Goal: Communication & Community: Answer question/provide support

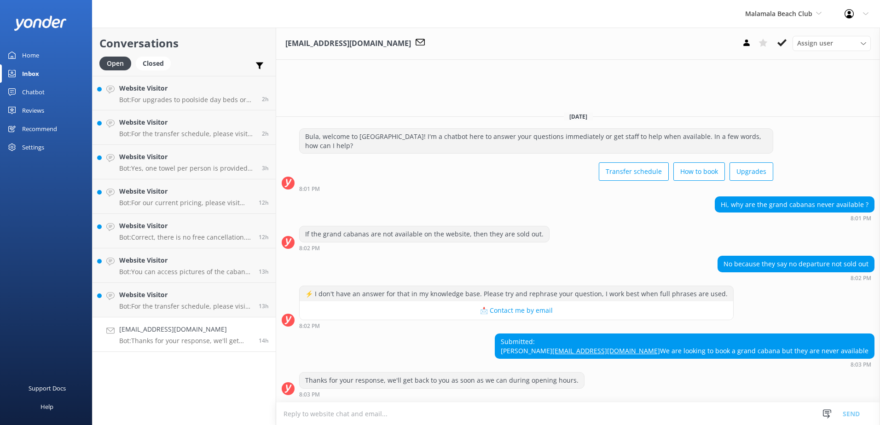
click at [530, 416] on textarea at bounding box center [578, 414] width 604 height 23
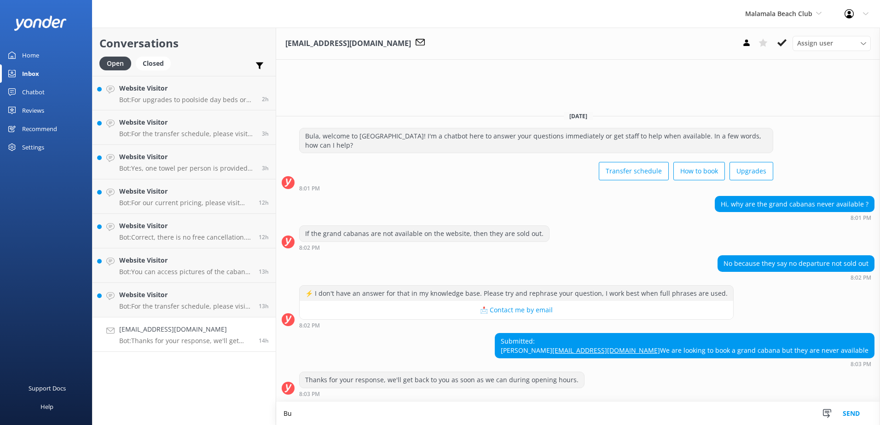
type textarea "B"
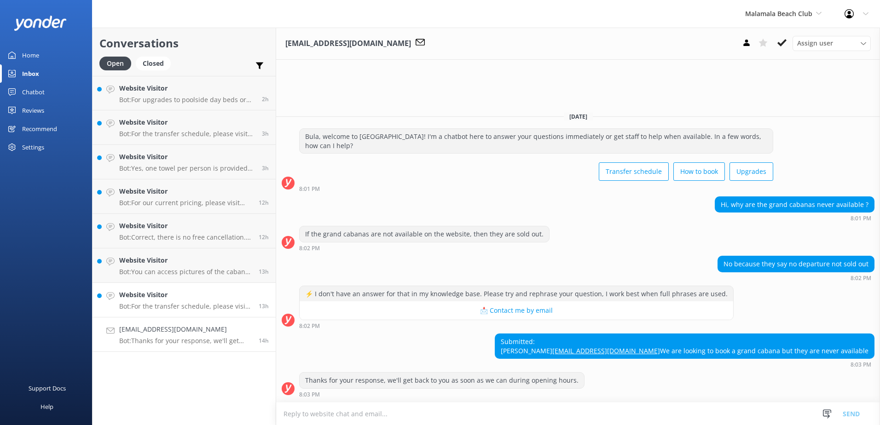
drag, startPoint x: 262, startPoint y: 286, endPoint x: 248, endPoint y: 291, distance: 14.7
click at [261, 286] on link "Website Visitor Bot: For the transfer schedule, please visit: [URL][DOMAIN_NAME…" at bounding box center [184, 300] width 183 height 35
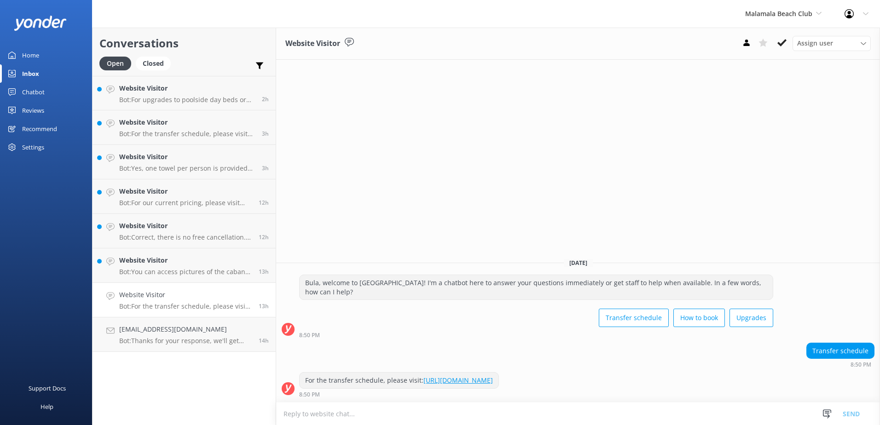
click at [781, 47] on icon at bounding box center [782, 42] width 9 height 9
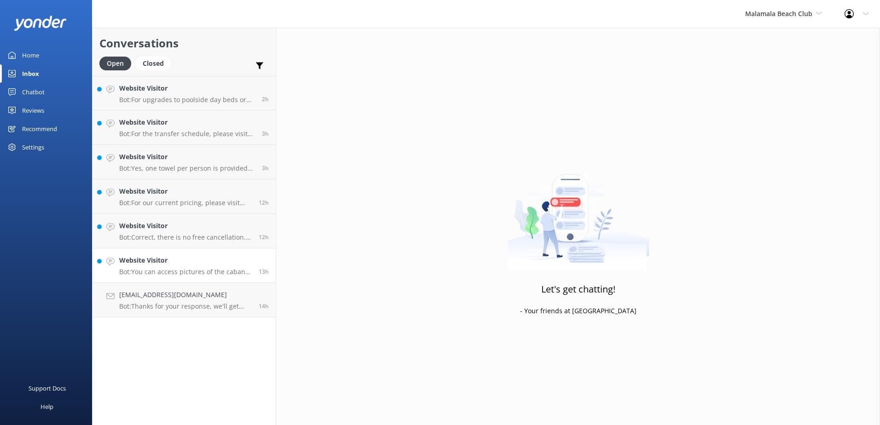
click at [218, 266] on div "Website Visitor Bot: You can access pictures of the cabana and various faciliti…" at bounding box center [185, 266] width 133 height 20
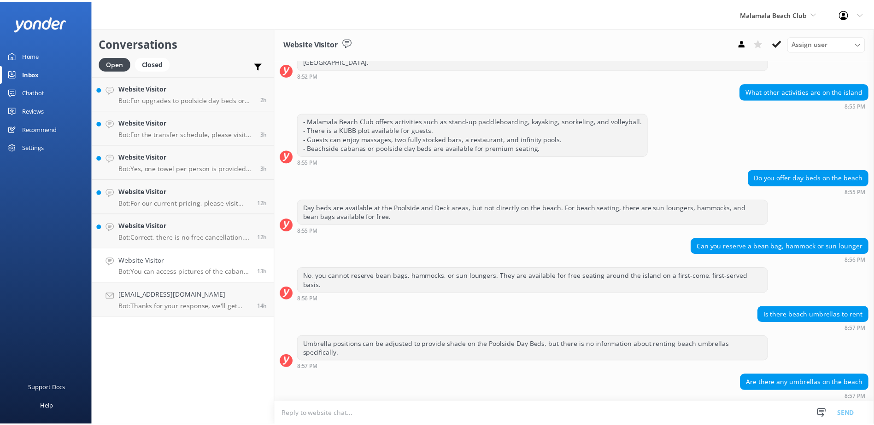
scroll to position [590, 0]
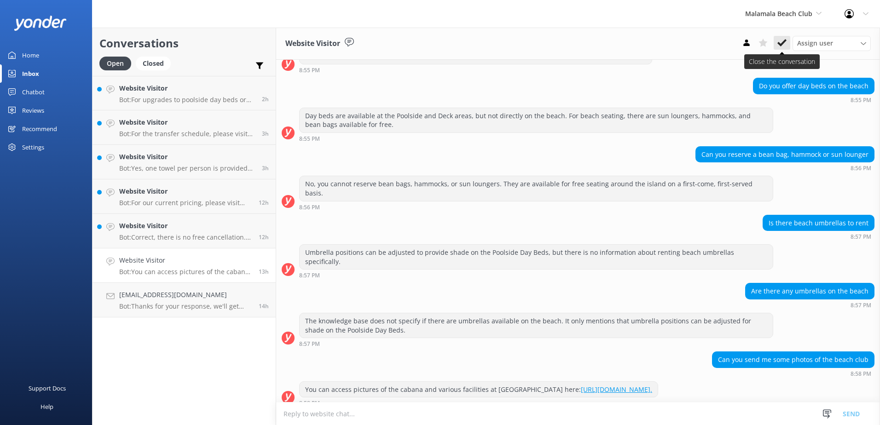
click at [782, 43] on use at bounding box center [782, 42] width 9 height 7
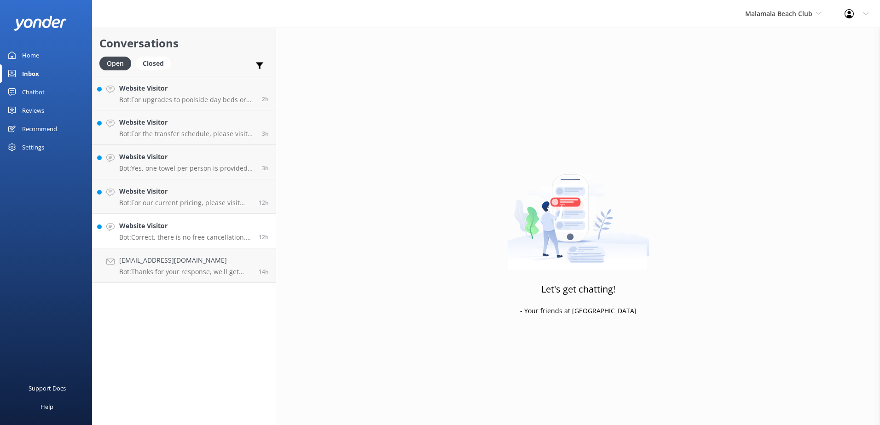
click at [218, 216] on link "Website Visitor Bot: Correct, there is no free cancellation. A 100% cancellatio…" at bounding box center [184, 231] width 183 height 35
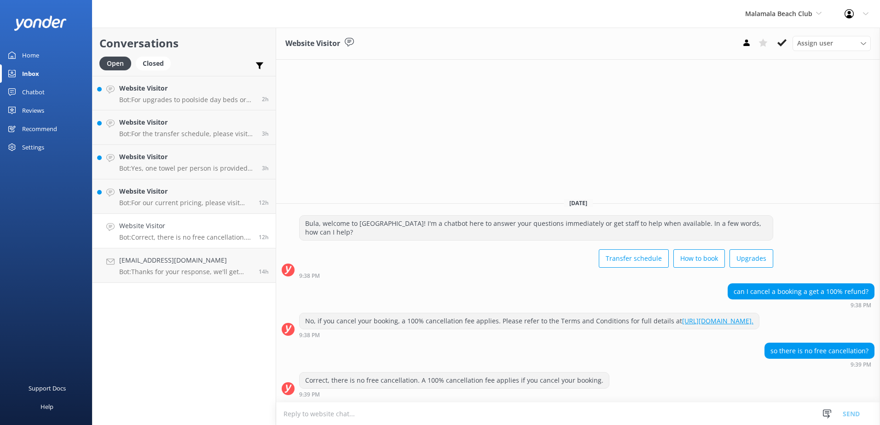
click at [776, 45] on button at bounding box center [782, 43] width 17 height 14
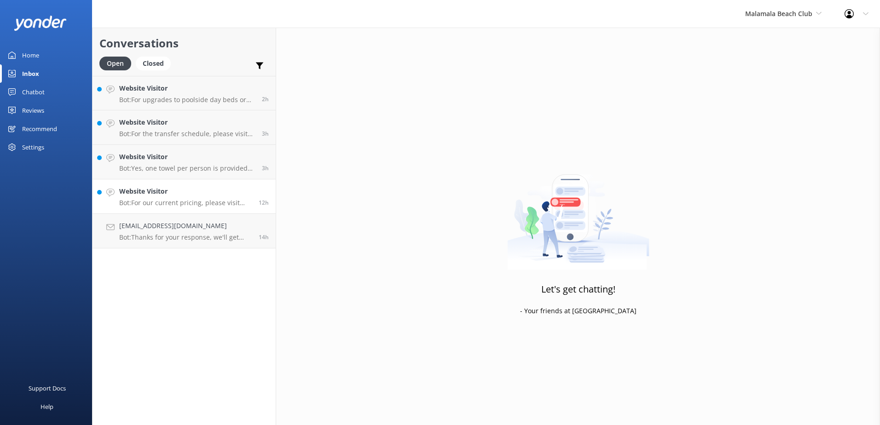
click at [221, 197] on div "Website Visitor Bot: For our current pricing, please visit [URL][DOMAIN_NAME]." at bounding box center [185, 196] width 133 height 20
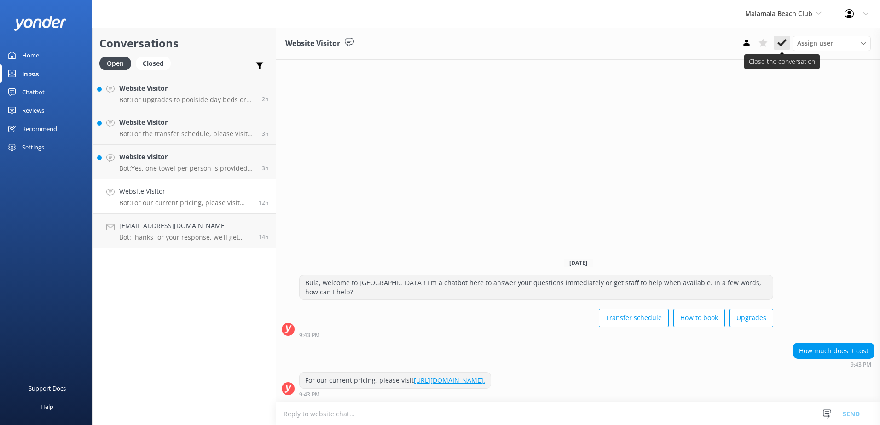
click at [783, 41] on icon at bounding box center [782, 42] width 9 height 9
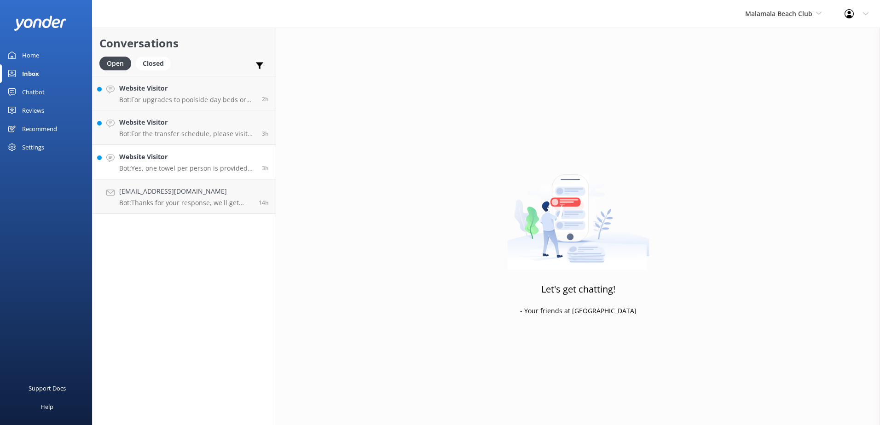
click at [239, 162] on h4 "Website Visitor" at bounding box center [187, 157] width 136 height 10
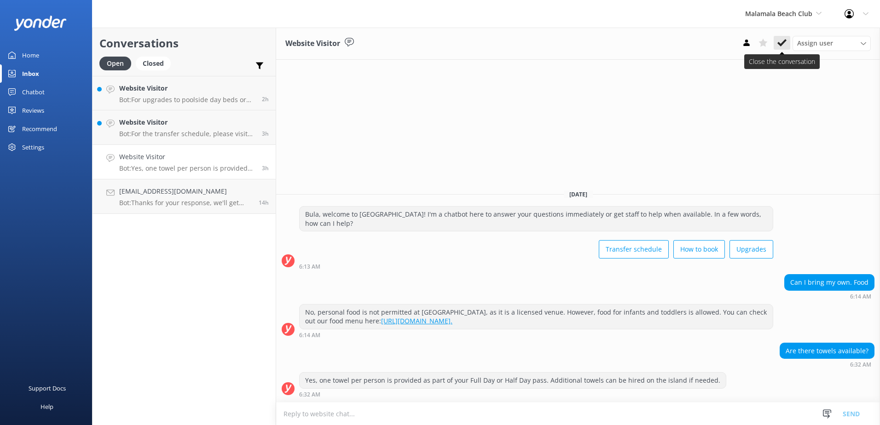
click at [786, 43] on icon at bounding box center [782, 42] width 9 height 9
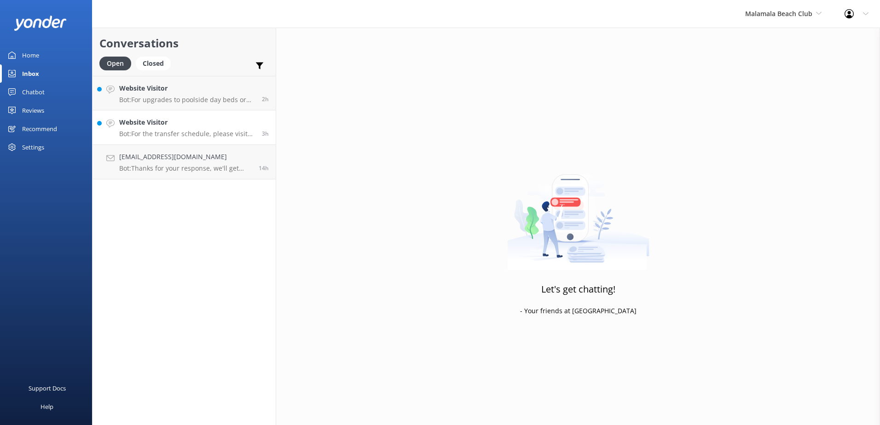
click at [198, 118] on h4 "Website Visitor" at bounding box center [187, 122] width 136 height 10
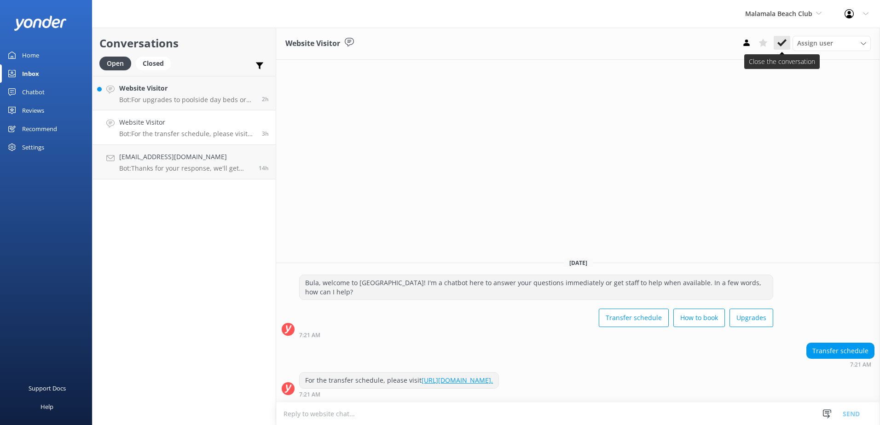
click at [786, 43] on icon at bounding box center [782, 42] width 9 height 9
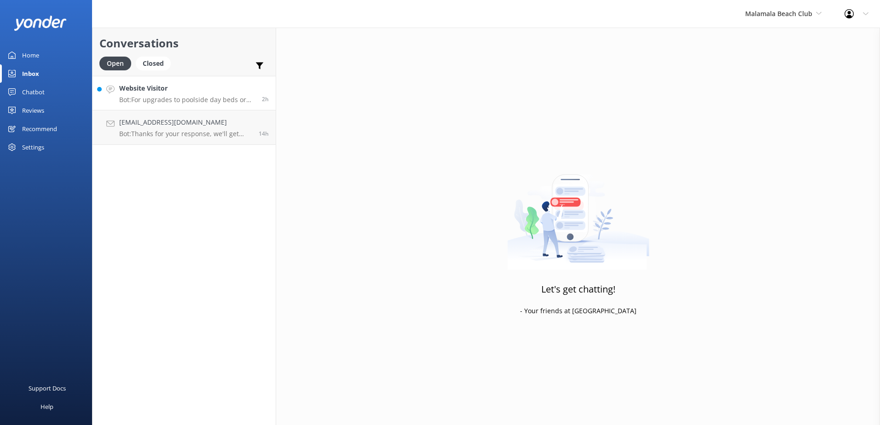
click at [237, 87] on h4 "Website Visitor" at bounding box center [187, 88] width 136 height 10
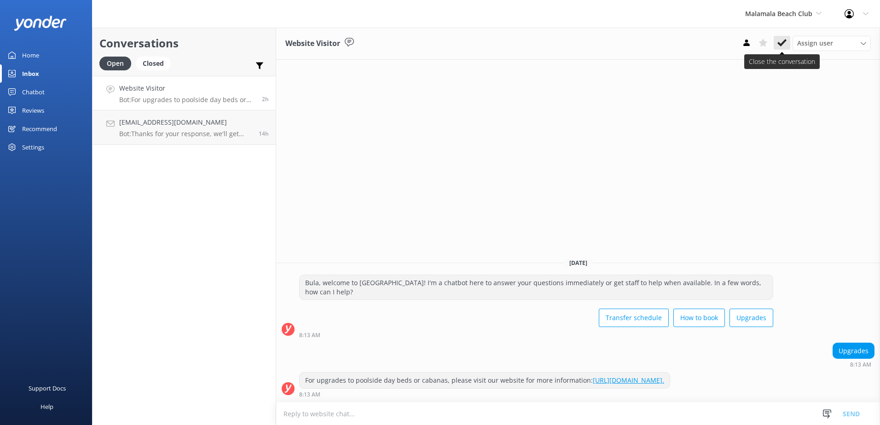
click at [785, 39] on icon at bounding box center [782, 42] width 9 height 9
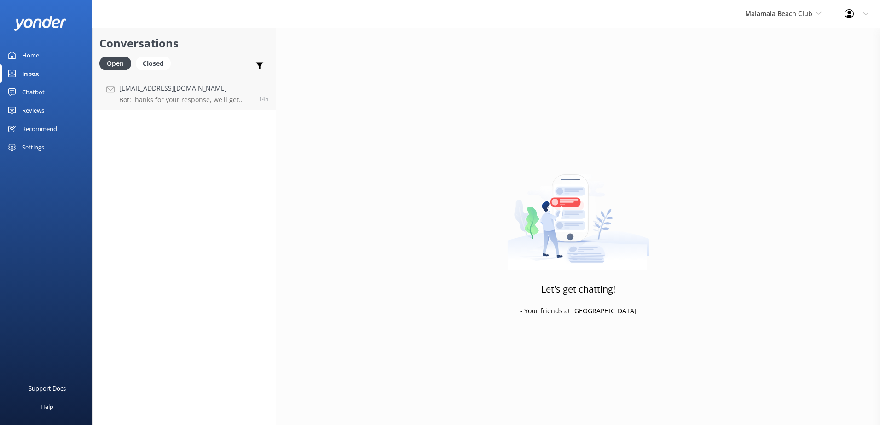
click at [36, 97] on div "Chatbot" at bounding box center [33, 92] width 23 height 18
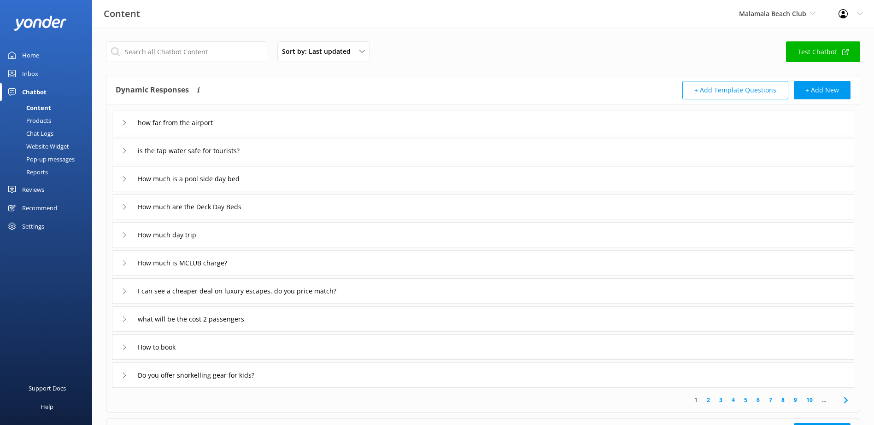
drag, startPoint x: 43, startPoint y: 131, endPoint x: 52, endPoint y: 131, distance: 8.3
click at [43, 131] on div "Chat Logs" at bounding box center [30, 133] width 48 height 13
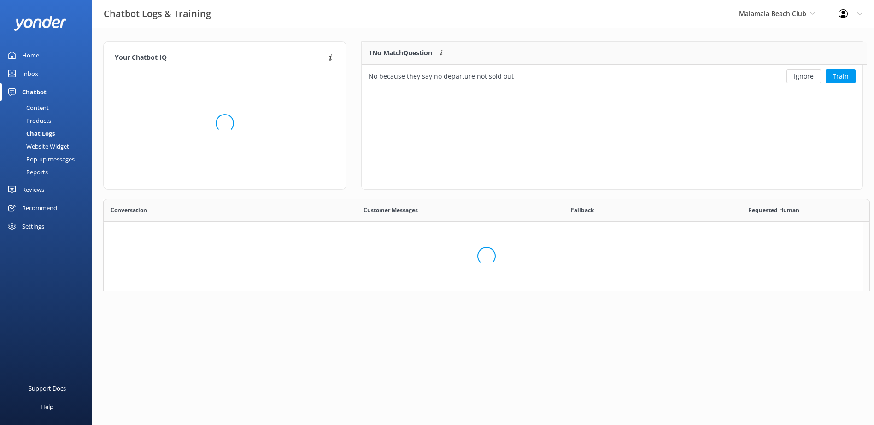
scroll to position [7, 7]
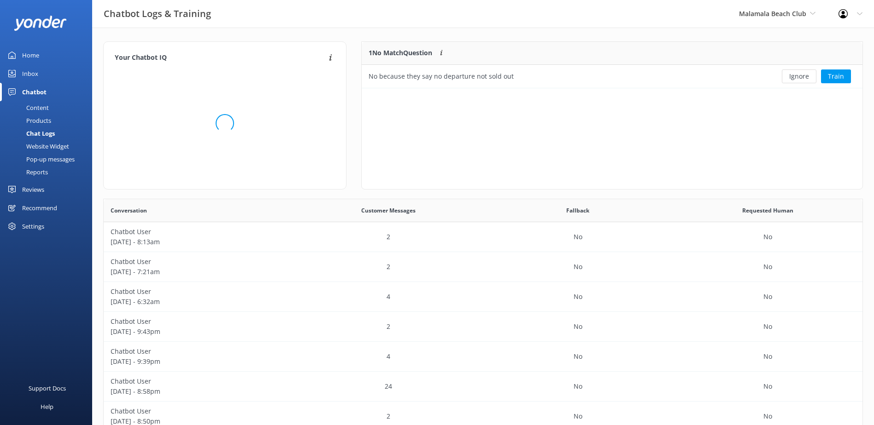
drag, startPoint x: 792, startPoint y: 76, endPoint x: 744, endPoint y: 95, distance: 51.9
click at [793, 76] on button "Ignore" at bounding box center [798, 77] width 35 height 14
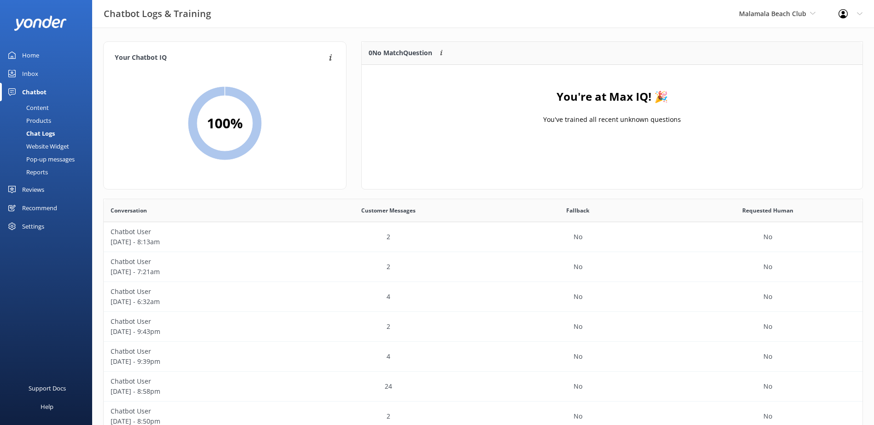
click at [32, 74] on div "Inbox" at bounding box center [30, 73] width 16 height 18
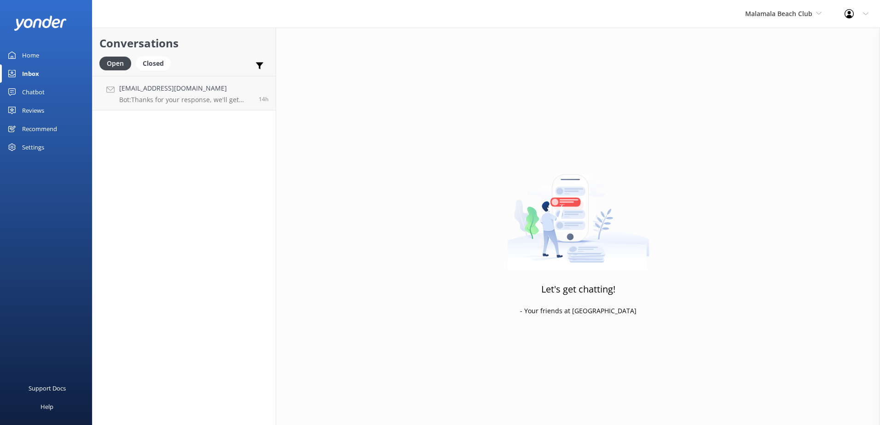
click at [786, 4] on div "Malamala Beach Club South Sea Sailing South Sea Cruises Malamala Beach Club Awe…" at bounding box center [783, 14] width 99 height 28
click at [774, 58] on link "South Sea Cruises" at bounding box center [780, 61] width 92 height 22
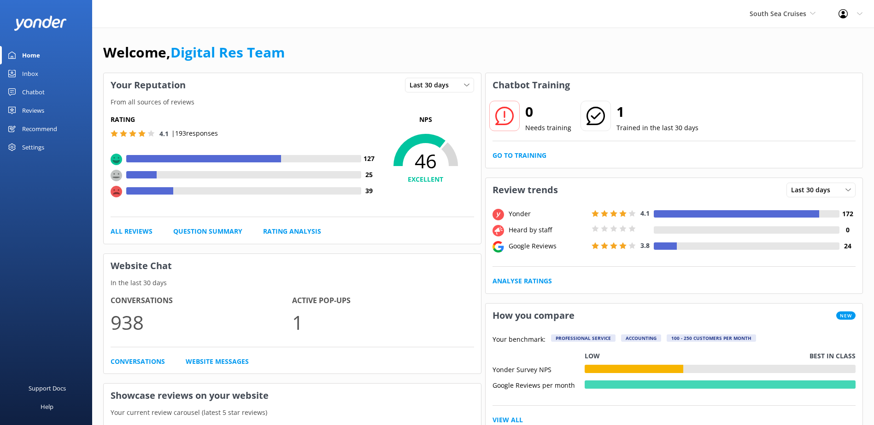
click at [34, 77] on div "Inbox" at bounding box center [30, 73] width 16 height 18
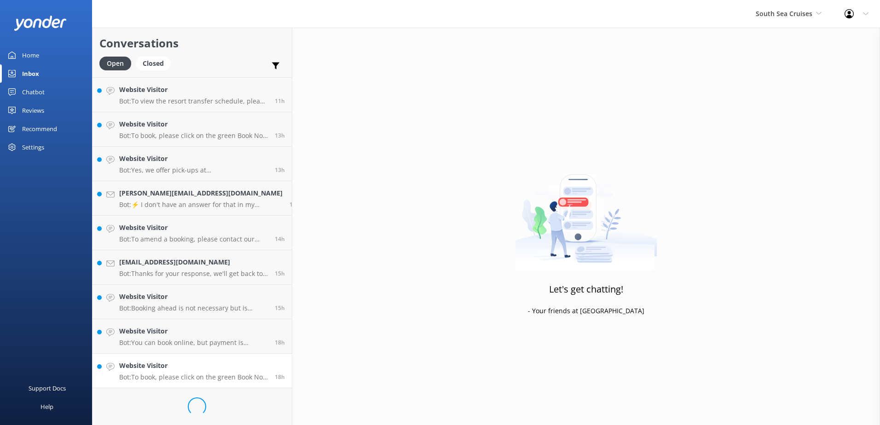
scroll to position [341, 0]
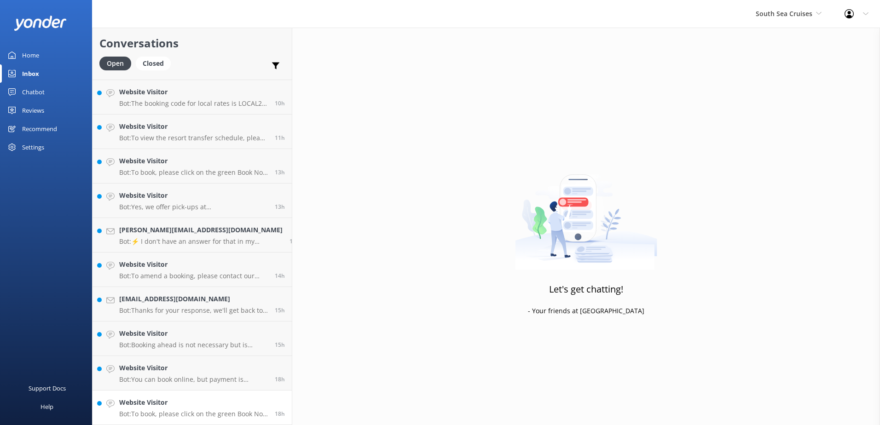
click at [223, 405] on h4 "Website Visitor" at bounding box center [193, 403] width 149 height 10
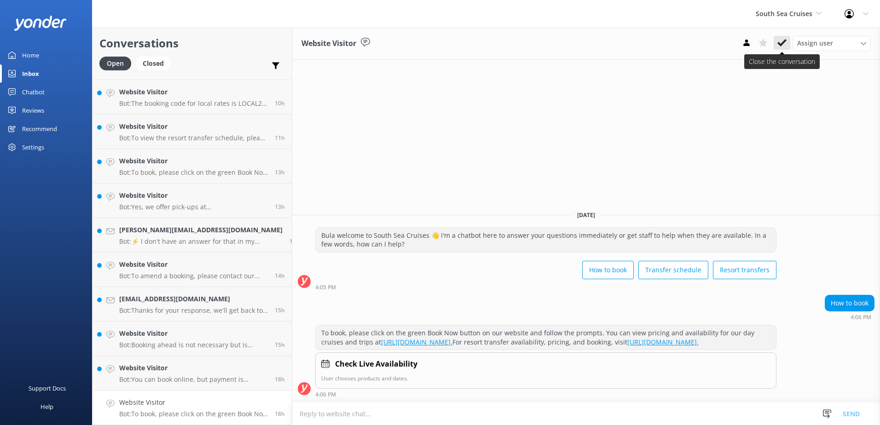
click at [787, 42] on button at bounding box center [782, 43] width 17 height 14
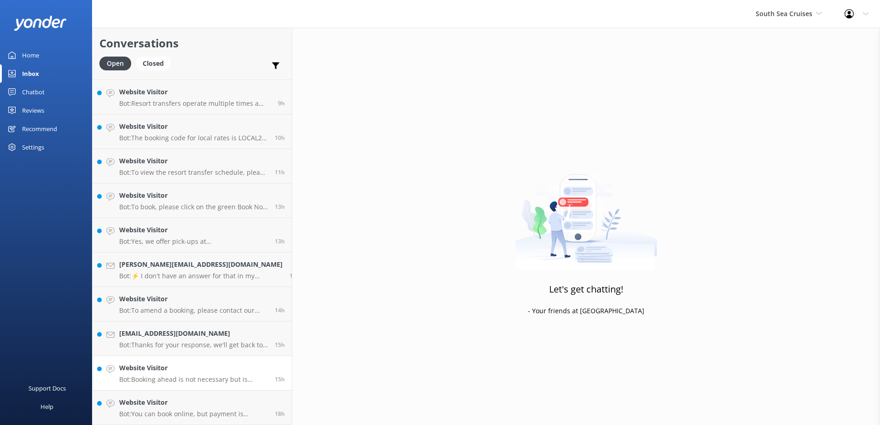
scroll to position [307, 0]
click at [268, 408] on div "18h" at bounding box center [276, 408] width 17 height 20
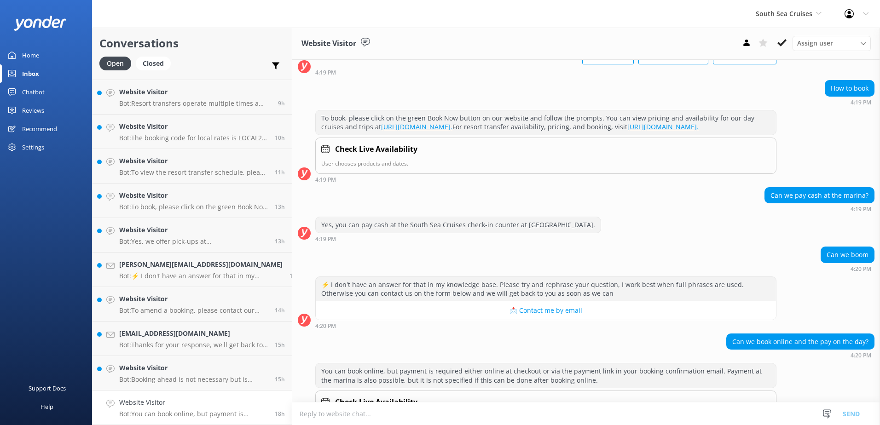
scroll to position [119, 0]
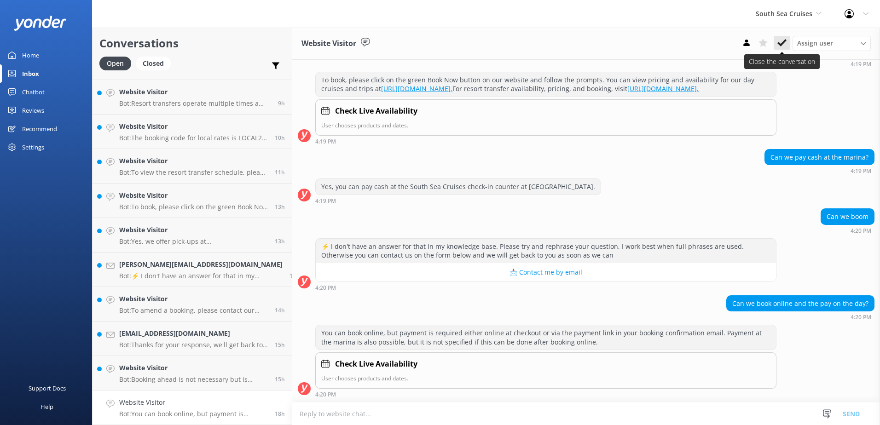
click at [782, 47] on icon at bounding box center [782, 42] width 9 height 9
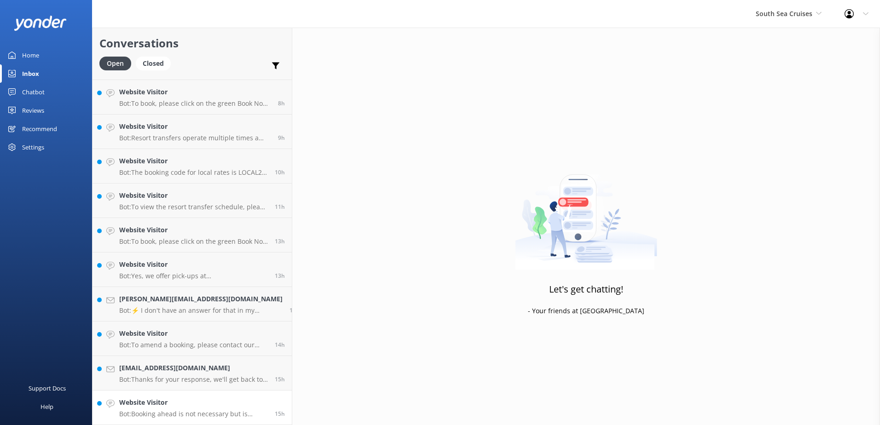
scroll to position [272, 0]
click at [227, 398] on h4 "Website Visitor" at bounding box center [193, 403] width 149 height 10
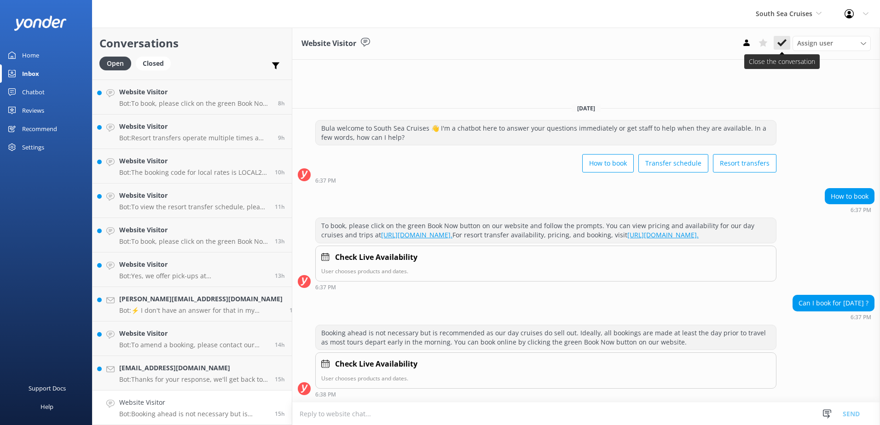
click at [780, 42] on icon at bounding box center [782, 42] width 9 height 9
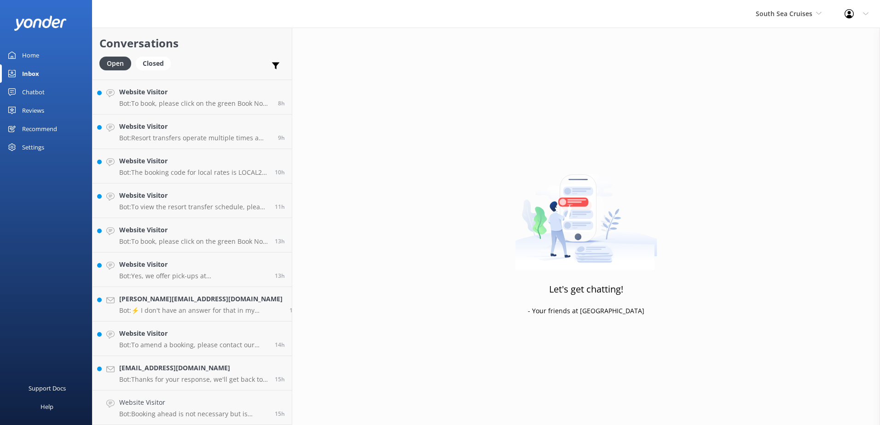
scroll to position [238, 0]
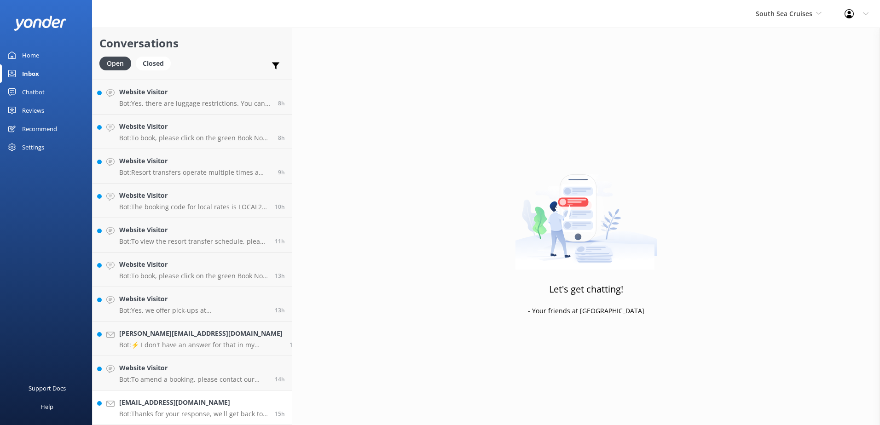
click at [220, 404] on h4 "lindseyjball@outlook.com" at bounding box center [193, 403] width 149 height 10
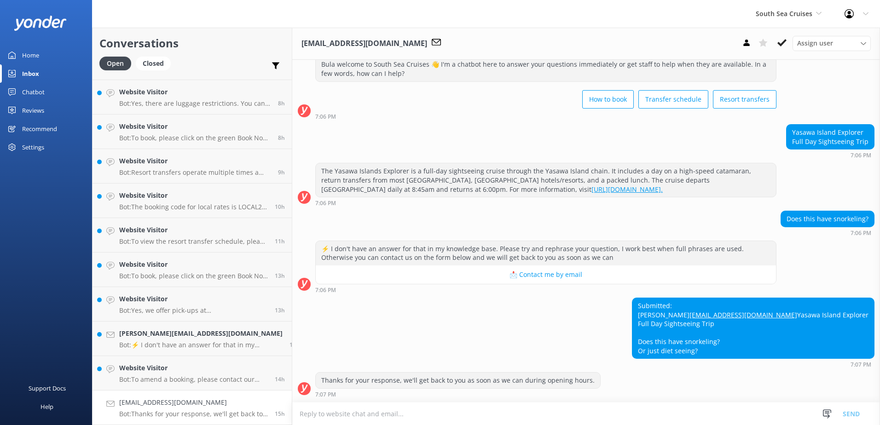
scroll to position [46, 0]
click at [235, 370] on h4 "Website Visitor" at bounding box center [193, 368] width 149 height 10
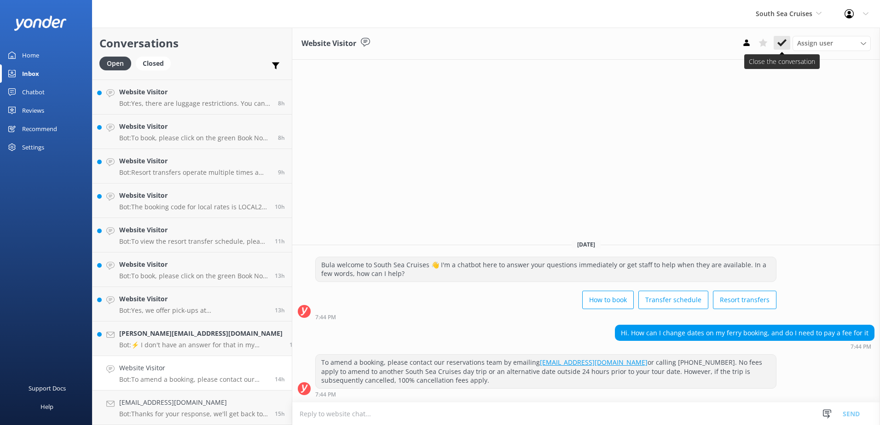
click at [788, 42] on button at bounding box center [782, 43] width 17 height 14
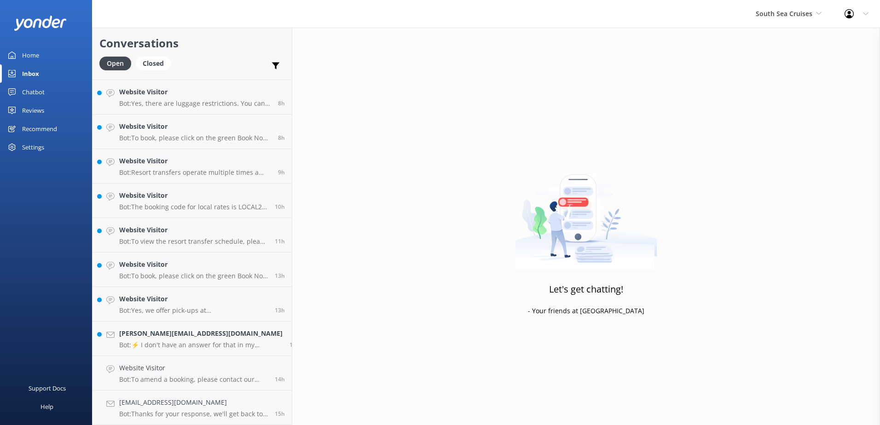
scroll to position [203, 0]
click at [229, 372] on h4 "daniel.trivellato@gmail.com" at bounding box center [200, 368] width 163 height 10
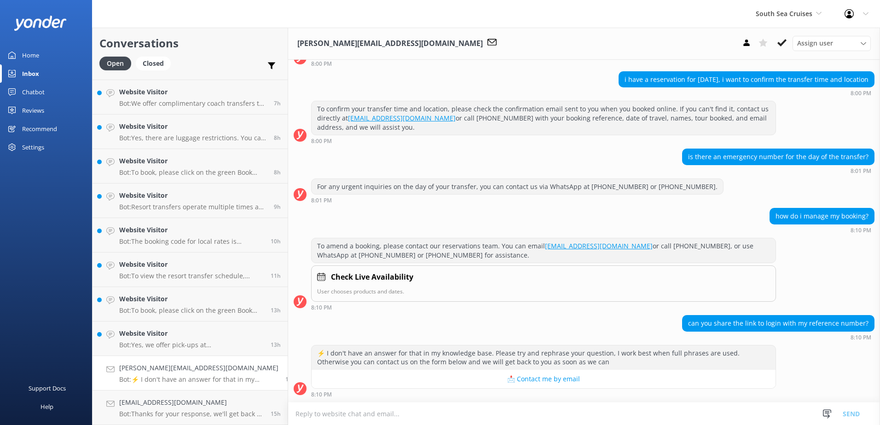
scroll to position [683, 0]
click at [778, 41] on icon at bounding box center [782, 42] width 9 height 9
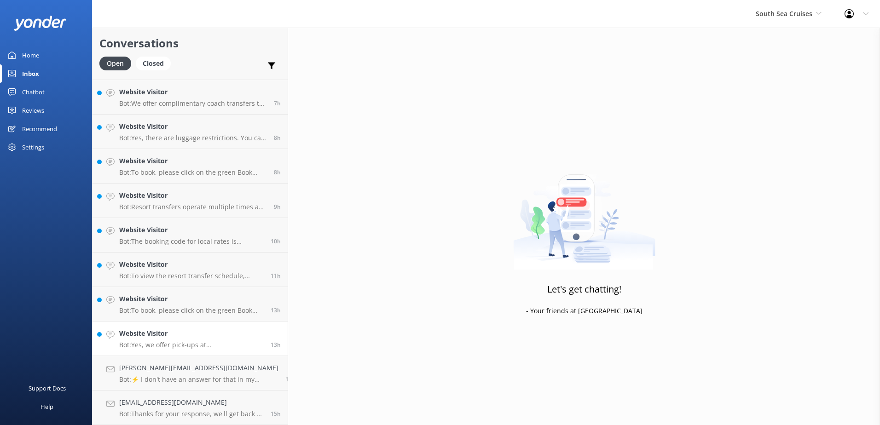
scroll to position [169, 0]
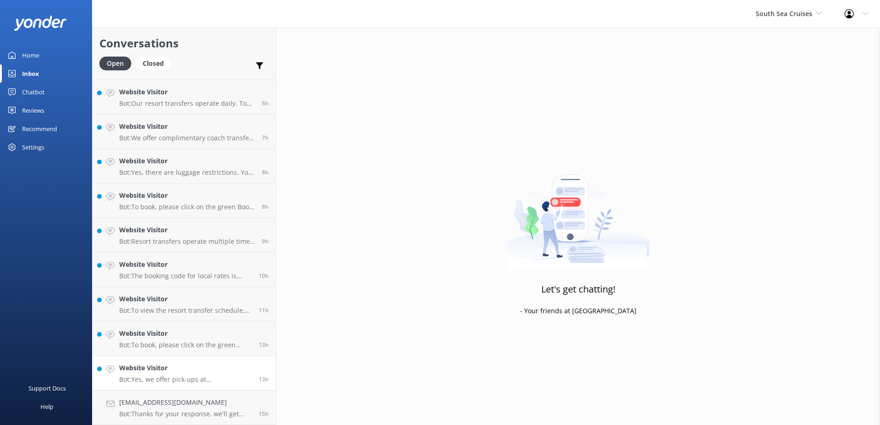
click at [227, 369] on h4 "Website Visitor" at bounding box center [185, 368] width 133 height 10
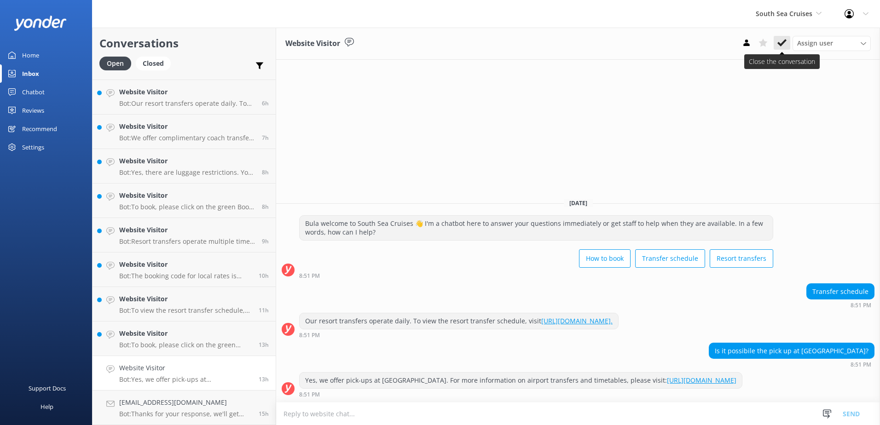
click at [783, 41] on icon at bounding box center [782, 42] width 9 height 9
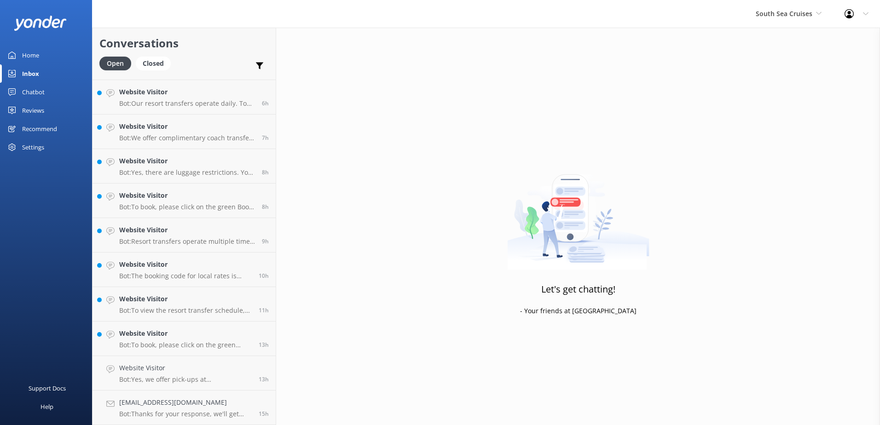
scroll to position [134, 0]
